Goal: Task Accomplishment & Management: Use online tool/utility

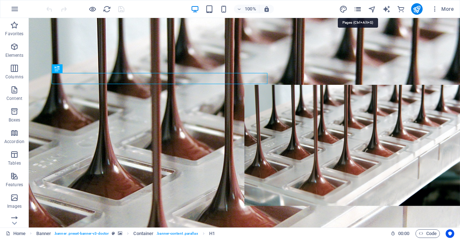
click at [356, 10] on icon "pages" at bounding box center [358, 9] width 8 height 8
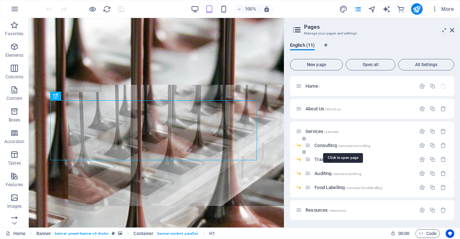
click at [326, 145] on span "Consulting /services/consulting" at bounding box center [343, 145] width 56 height 5
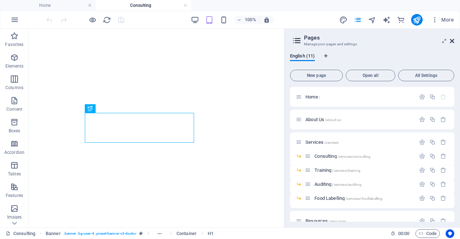
click at [453, 43] on icon at bounding box center [452, 41] width 4 height 6
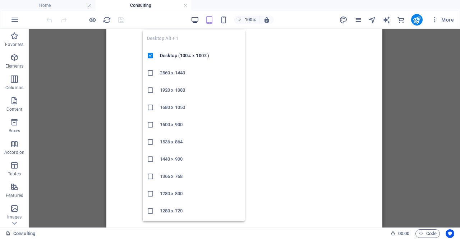
click at [196, 19] on icon "button" at bounding box center [195, 20] width 8 height 8
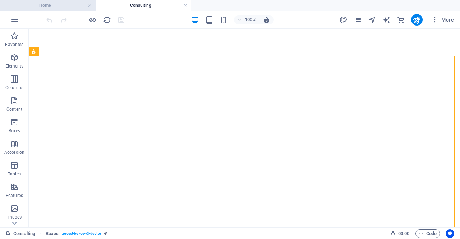
click at [52, 5] on h4 "Home" at bounding box center [48, 5] width 96 height 8
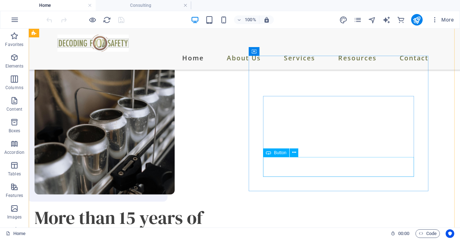
scroll to position [778, 0]
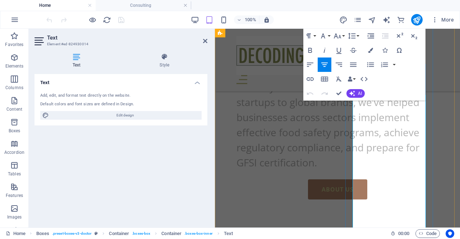
scroll to position [1371, 0]
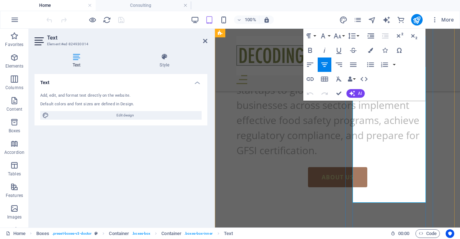
drag, startPoint x: 411, startPoint y: 200, endPoint x: 420, endPoint y: 198, distance: 9.2
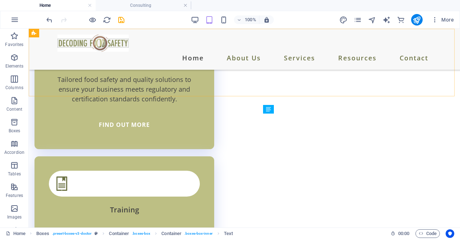
scroll to position [791, 0]
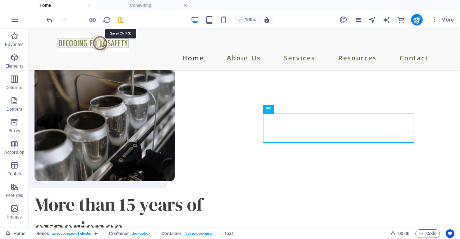
click at [119, 19] on icon "save" at bounding box center [121, 20] width 8 height 8
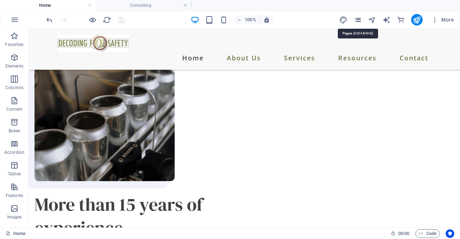
click at [357, 20] on icon "pages" at bounding box center [358, 20] width 8 height 8
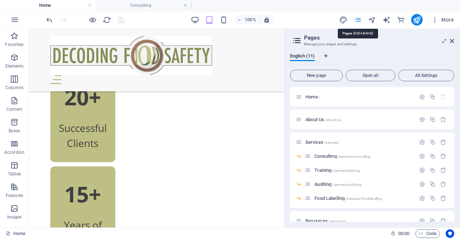
scroll to position [816, 0]
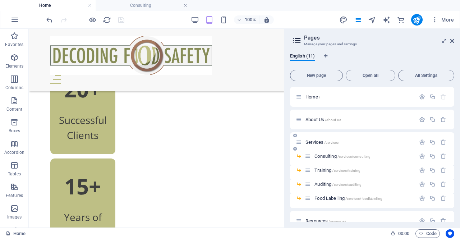
click at [315, 121] on span "About Us /about-us" at bounding box center [324, 119] width 36 height 5
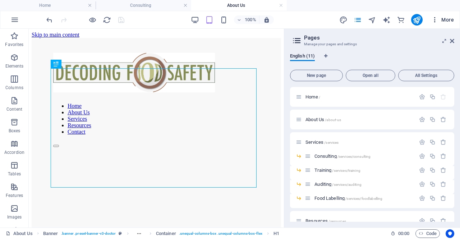
scroll to position [176, 0]
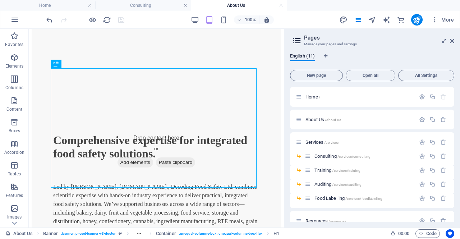
click at [452, 36] on h2 "Pages" at bounding box center [379, 38] width 150 height 6
click at [451, 41] on icon at bounding box center [452, 41] width 4 height 6
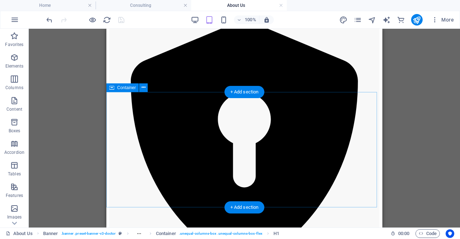
scroll to position [542, 0]
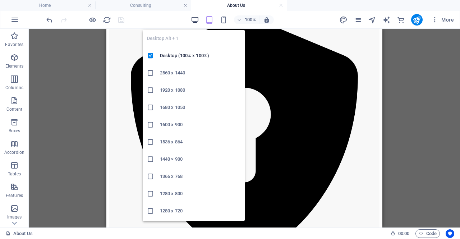
click at [193, 21] on icon "button" at bounding box center [195, 20] width 8 height 8
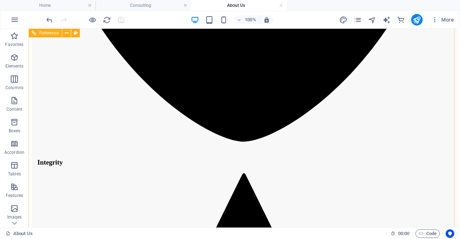
scroll to position [1046, 0]
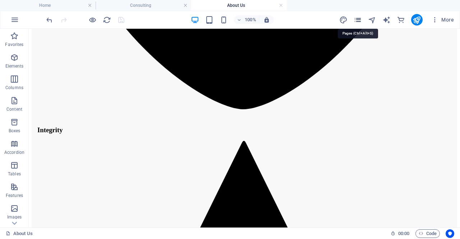
click at [358, 19] on icon "pages" at bounding box center [358, 20] width 8 height 8
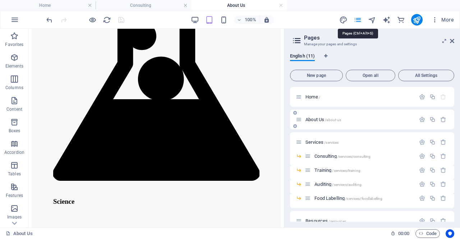
scroll to position [1071, 0]
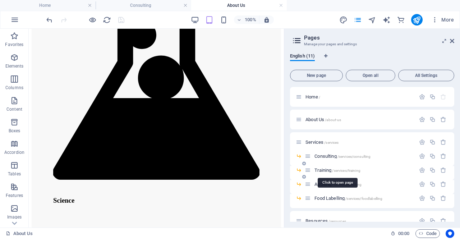
click at [321, 169] on span "Training /services/training" at bounding box center [338, 170] width 46 height 5
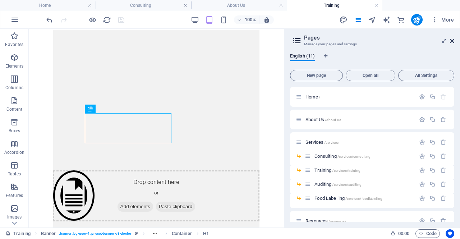
click at [453, 39] on icon at bounding box center [452, 41] width 4 height 6
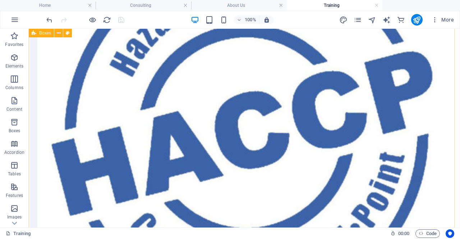
scroll to position [2132, 0]
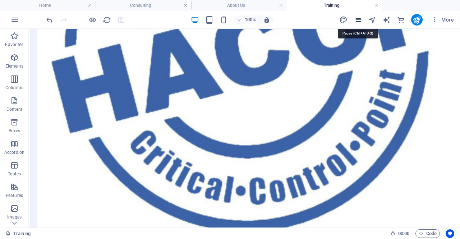
click at [357, 20] on icon "pages" at bounding box center [358, 20] width 8 height 8
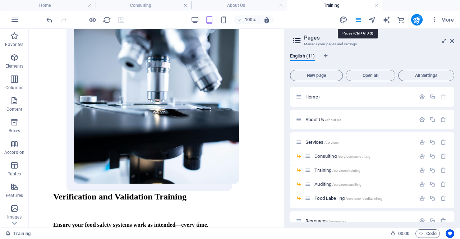
scroll to position [2156, 0]
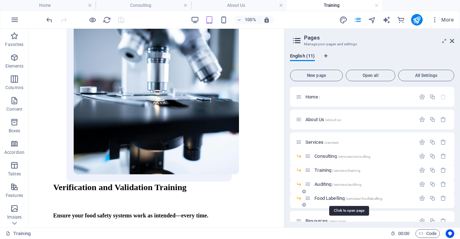
click at [332, 199] on span "Food Labelling /services/foodlabelling" at bounding box center [349, 198] width 68 height 5
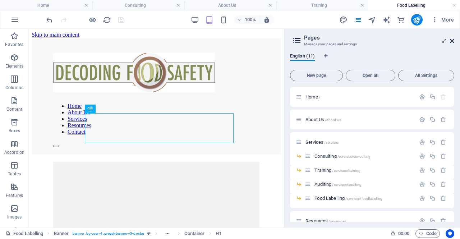
scroll to position [131, 0]
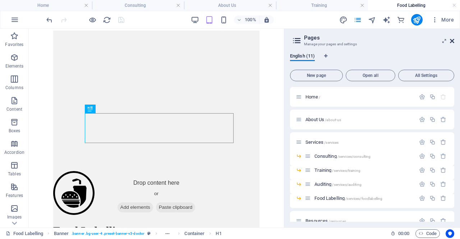
click at [453, 39] on icon at bounding box center [452, 41] width 4 height 6
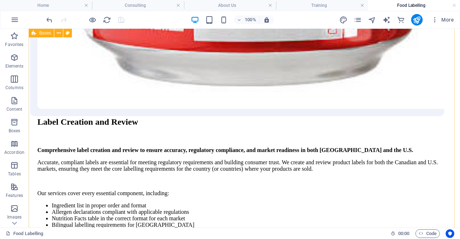
scroll to position [1302, 0]
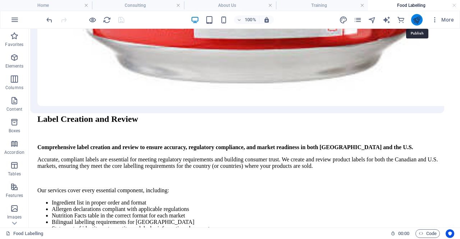
click at [418, 23] on icon "publish" at bounding box center [417, 20] width 8 height 8
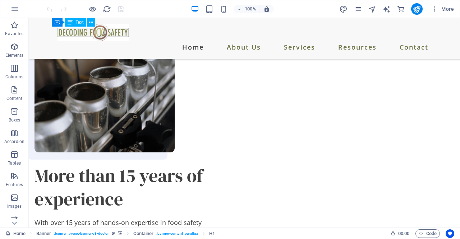
scroll to position [808, 0]
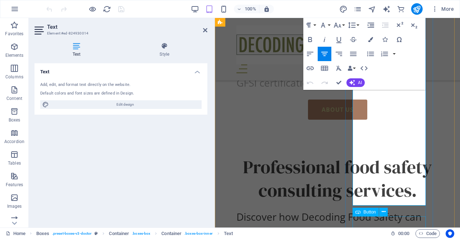
scroll to position [1430, 0]
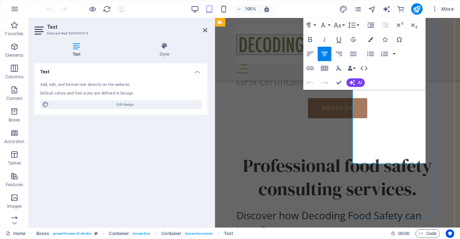
drag, startPoint x: 360, startPoint y: 129, endPoint x: 427, endPoint y: 164, distance: 75.8
copy p "Independent audits that strengthen compliance, boost confidence, and prepare yo…"
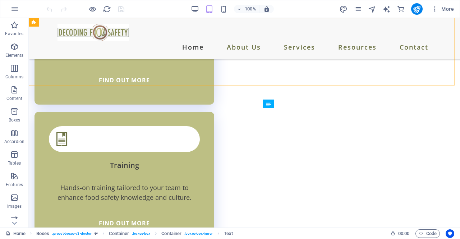
scroll to position [786, 0]
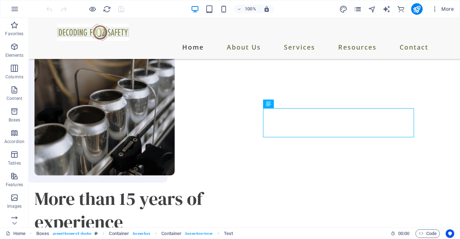
click at [362, 9] on icon "pages" at bounding box center [358, 9] width 8 height 8
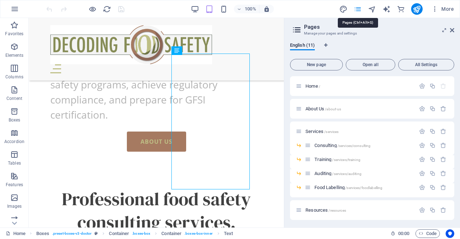
scroll to position [1333, 0]
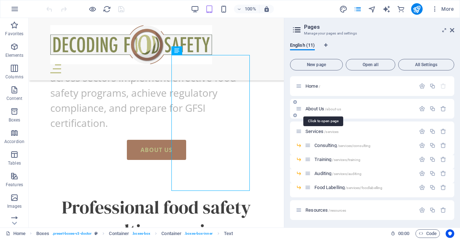
click at [310, 107] on span "About Us /about-us" at bounding box center [324, 108] width 36 height 5
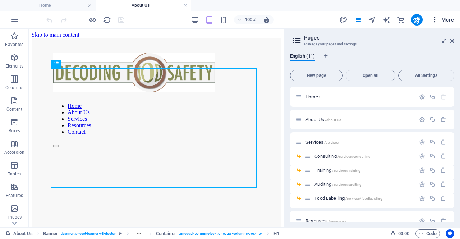
scroll to position [176, 0]
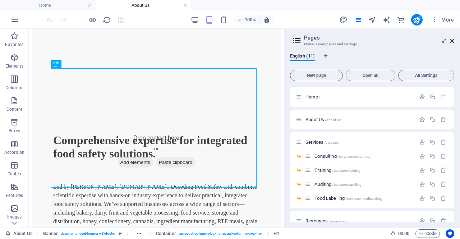
click at [453, 38] on icon at bounding box center [452, 41] width 4 height 6
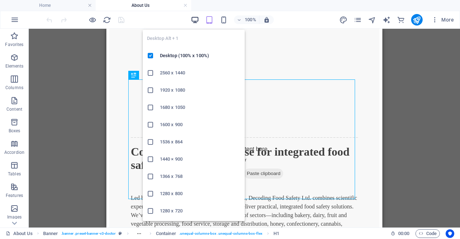
click at [195, 17] on icon "button" at bounding box center [195, 20] width 8 height 8
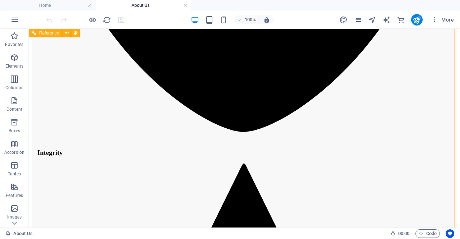
scroll to position [1036, 0]
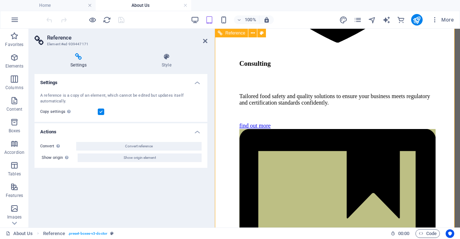
scroll to position [1851, 0]
click at [205, 44] on icon at bounding box center [205, 41] width 4 height 6
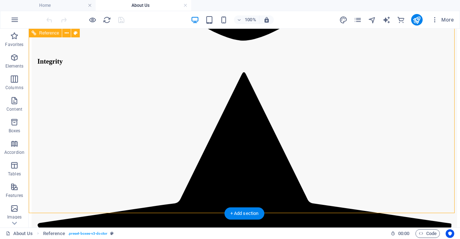
scroll to position [1024, 0]
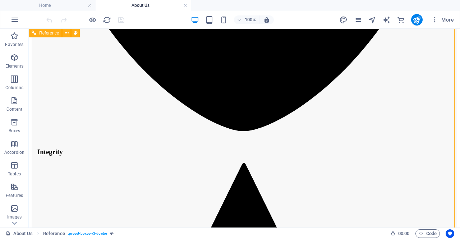
click at [357, 18] on icon "pages" at bounding box center [358, 20] width 8 height 8
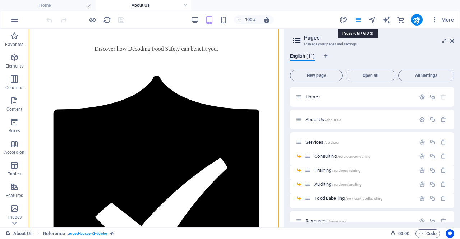
scroll to position [1589, 0]
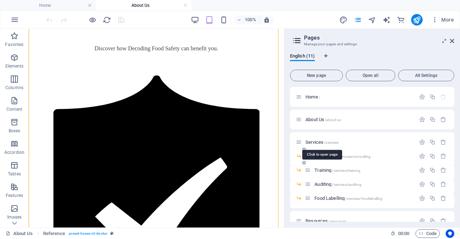
click at [320, 143] on span "Services /services" at bounding box center [322, 142] width 33 height 5
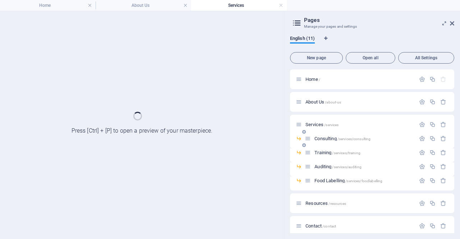
scroll to position [0, 0]
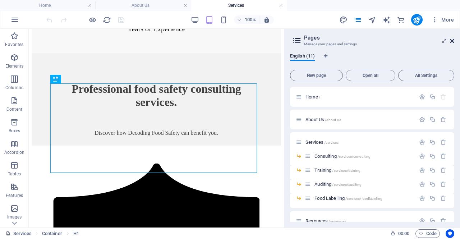
click at [453, 42] on icon at bounding box center [452, 41] width 4 height 6
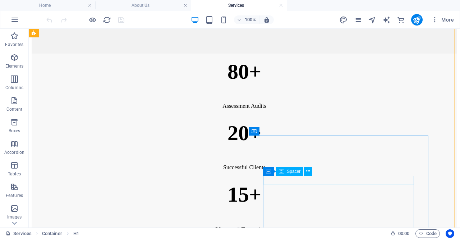
scroll to position [516, 0]
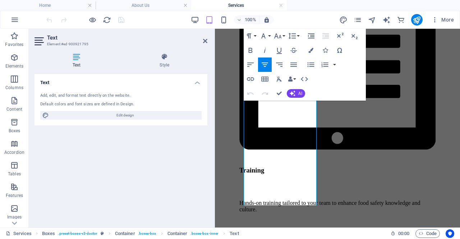
scroll to position [1217, 0]
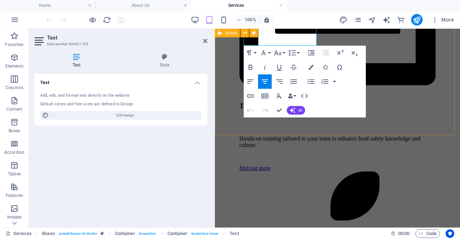
drag, startPoint x: 265, startPoint y: 136, endPoint x: 301, endPoint y: 103, distance: 48.6
click at [301, 103] on div "Consulting Tailored food safety and quality solutions to ensure your business m…" at bounding box center [337, 138] width 239 height 1366
click at [378, 123] on div "Consulting Tailored food safety and quality solutions to ensure your business m…" at bounding box center [337, 138] width 239 height 1366
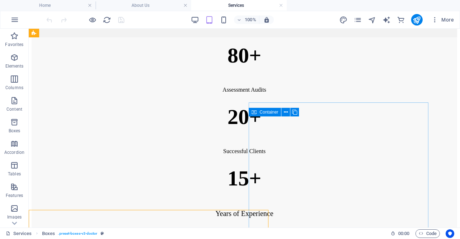
scroll to position [491, 0]
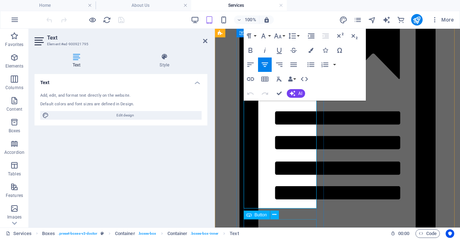
scroll to position [1059, 0]
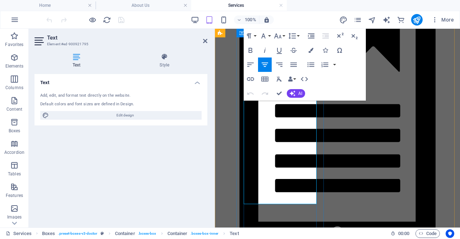
drag, startPoint x: 267, startPoint y: 138, endPoint x: 306, endPoint y: 198, distance: 72.5
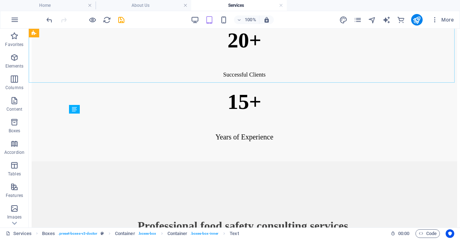
scroll to position [565, 0]
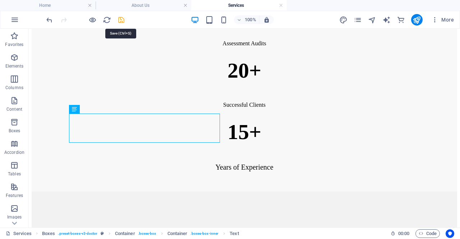
click at [118, 23] on icon "save" at bounding box center [121, 20] width 8 height 8
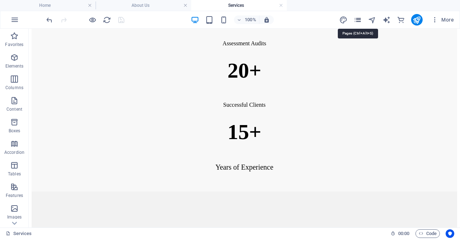
click at [357, 20] on icon "pages" at bounding box center [358, 20] width 8 height 8
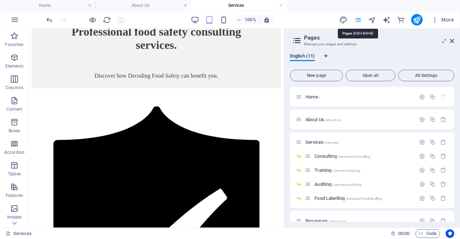
scroll to position [590, 0]
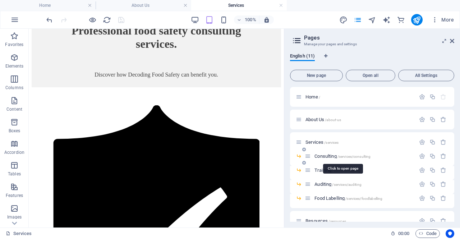
click at [329, 156] on span "Consulting /services/consulting" at bounding box center [343, 156] width 56 height 5
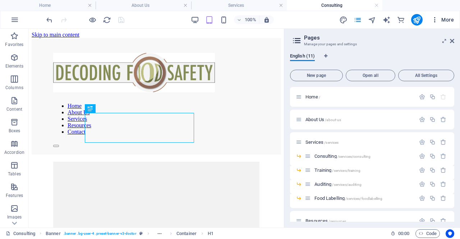
scroll to position [132, 0]
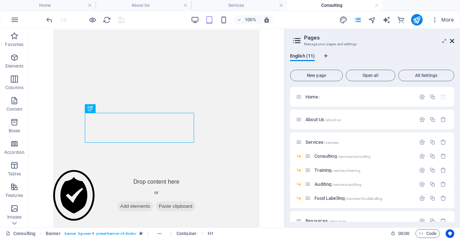
click at [452, 40] on icon at bounding box center [452, 41] width 4 height 6
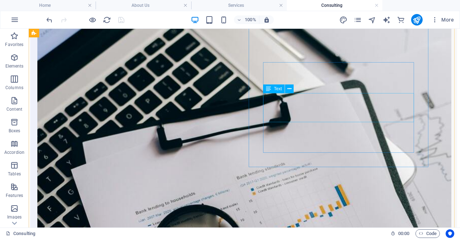
scroll to position [1975, 0]
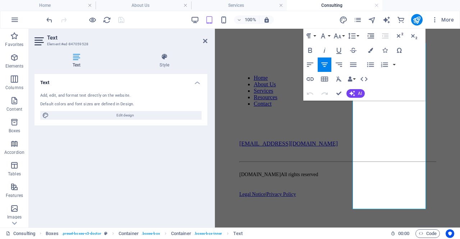
scroll to position [4138, 0]
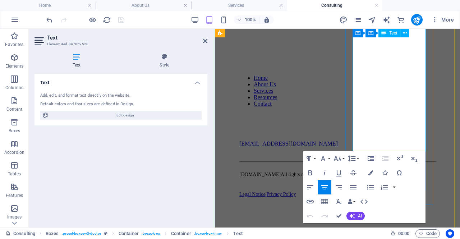
drag, startPoint x: 359, startPoint y: 137, endPoint x: 420, endPoint y: 142, distance: 60.9
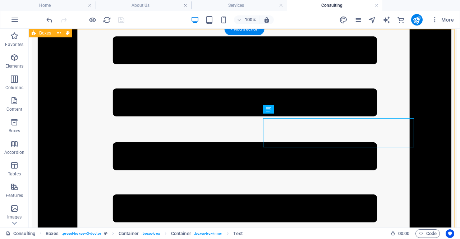
scroll to position [1934, 0]
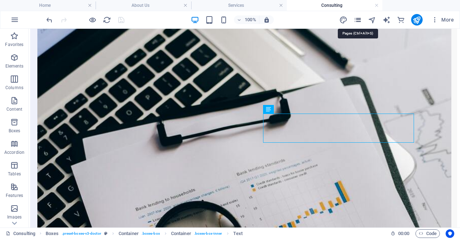
click at [355, 20] on icon "pages" at bounding box center [358, 20] width 8 height 8
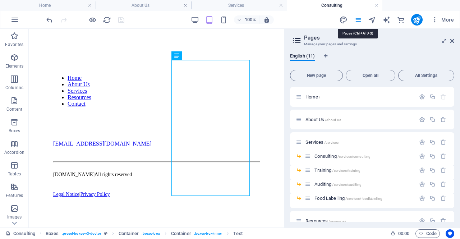
scroll to position [4012, 0]
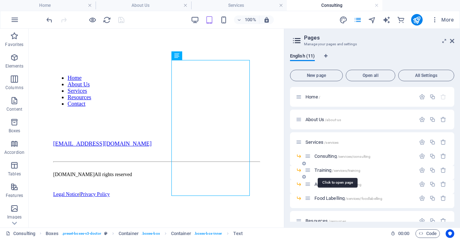
click at [324, 171] on span "Training /services/training" at bounding box center [338, 170] width 46 height 5
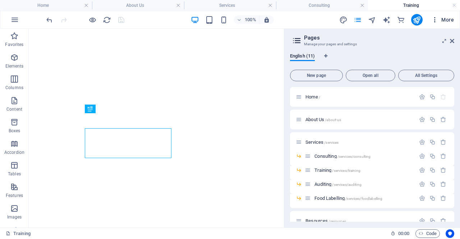
click at [452, 23] on span "More" at bounding box center [443, 19] width 23 height 7
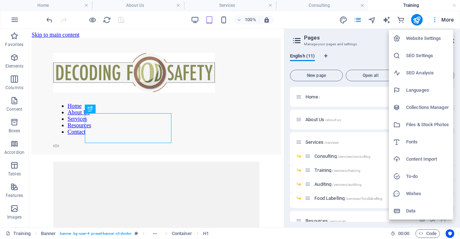
scroll to position [132, 0]
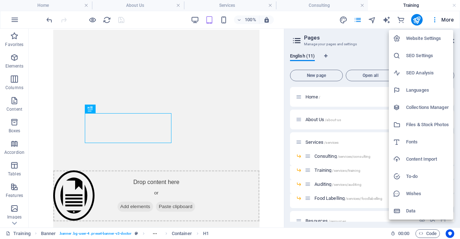
click at [458, 47] on div at bounding box center [230, 119] width 460 height 239
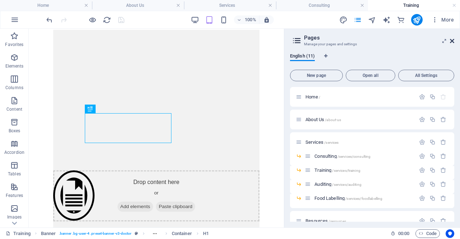
click at [450, 42] on icon at bounding box center [452, 41] width 4 height 6
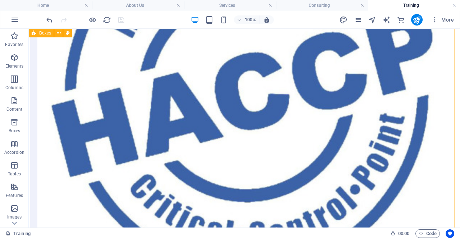
scroll to position [2088, 0]
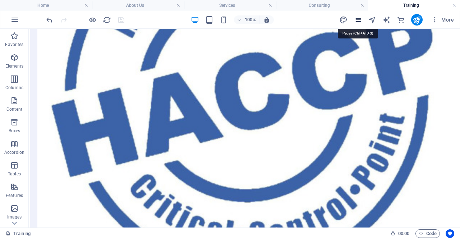
click at [360, 19] on icon "pages" at bounding box center [358, 20] width 8 height 8
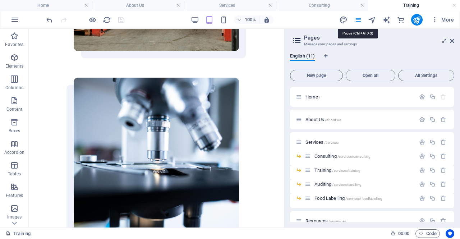
scroll to position [2113, 0]
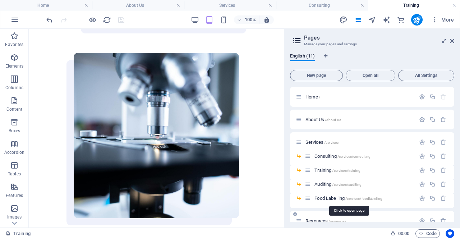
click at [333, 198] on span "Food Labelling /services/foodlabelling" at bounding box center [349, 198] width 68 height 5
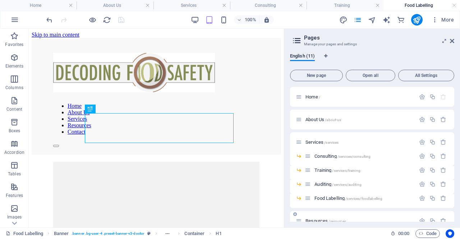
scroll to position [131, 0]
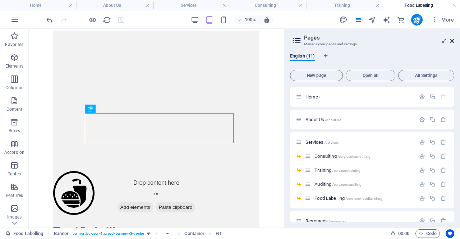
click at [454, 41] on icon at bounding box center [452, 41] width 4 height 6
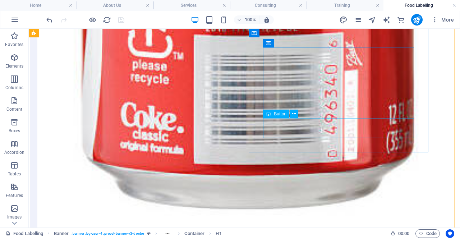
scroll to position [1148, 0]
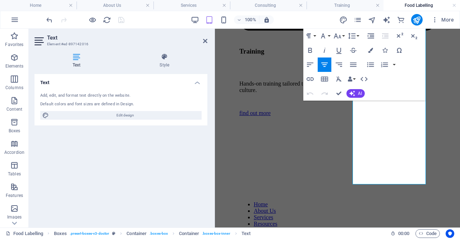
scroll to position [2547, 0]
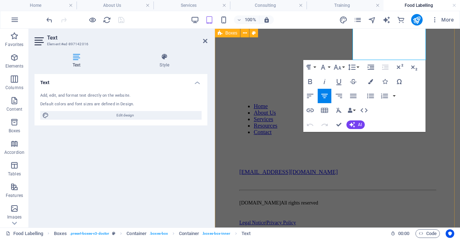
drag, startPoint x: 360, startPoint y: 134, endPoint x: 631, endPoint y: 156, distance: 272.0
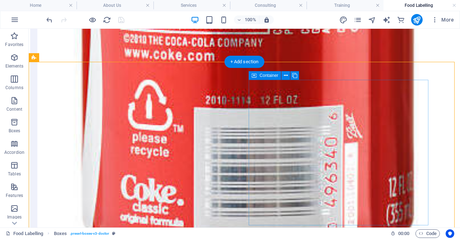
scroll to position [1103, 0]
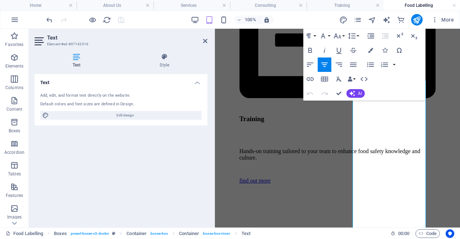
scroll to position [2412, 0]
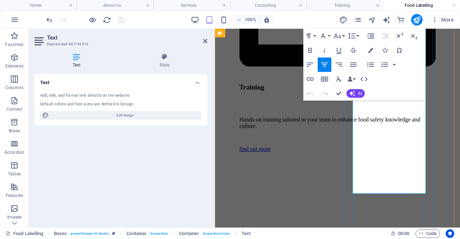
drag, startPoint x: 358, startPoint y: 136, endPoint x: 422, endPoint y: 190, distance: 83.5
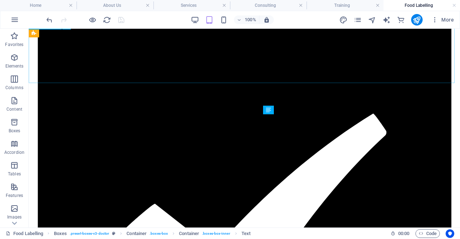
scroll to position [1141, 0]
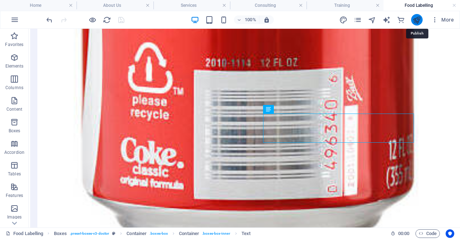
click at [417, 22] on icon "publish" at bounding box center [417, 20] width 8 height 8
